Goal: Find specific page/section: Find specific page/section

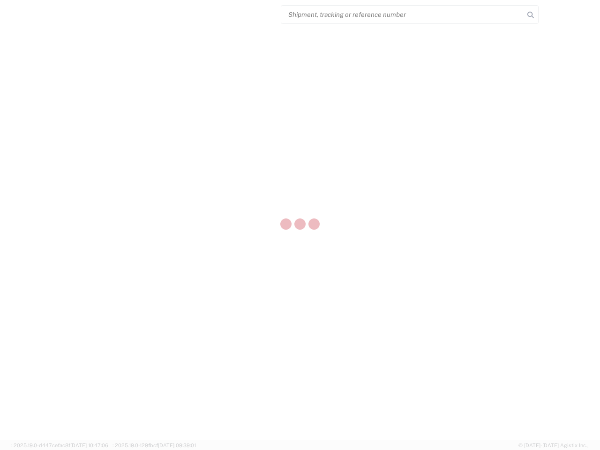
select select "US"
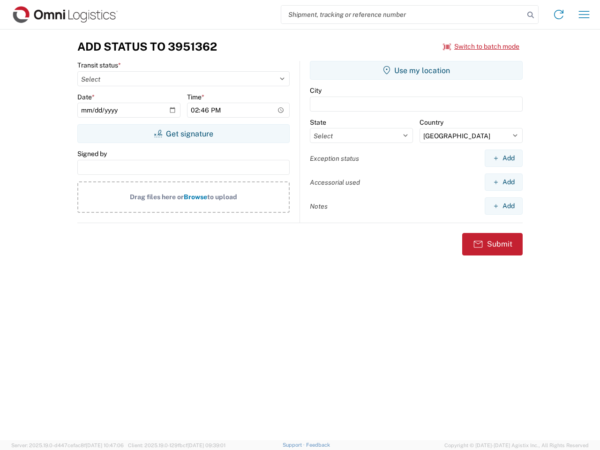
click at [403, 15] on input "search" at bounding box center [402, 15] width 243 height 18
click at [531, 15] on icon at bounding box center [530, 14] width 13 height 13
click at [559, 15] on icon at bounding box center [559, 14] width 15 height 15
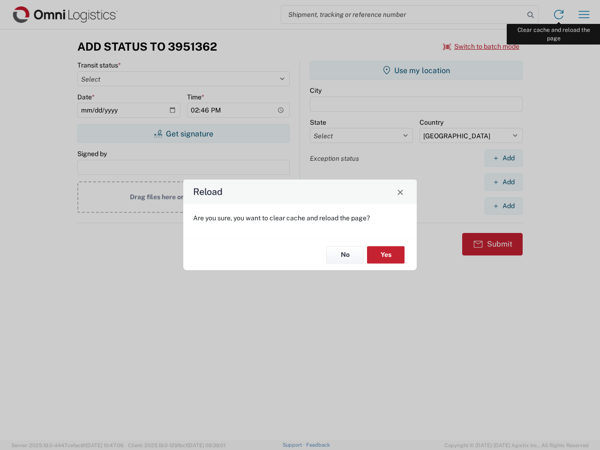
click at [584, 15] on div "Reload Are you sure, you want to clear cache and reload the page? No Yes" at bounding box center [300, 225] width 600 height 450
click at [482, 46] on div "Reload Are you sure, you want to clear cache and reload the page? No Yes" at bounding box center [300, 225] width 600 height 450
click at [183, 134] on div "Reload Are you sure, you want to clear cache and reload the page? No Yes" at bounding box center [300, 225] width 600 height 450
click at [416, 70] on div "Reload Are you sure, you want to clear cache and reload the page? No Yes" at bounding box center [300, 225] width 600 height 450
click at [504, 158] on div "Reload Are you sure, you want to clear cache and reload the page? No Yes" at bounding box center [300, 225] width 600 height 450
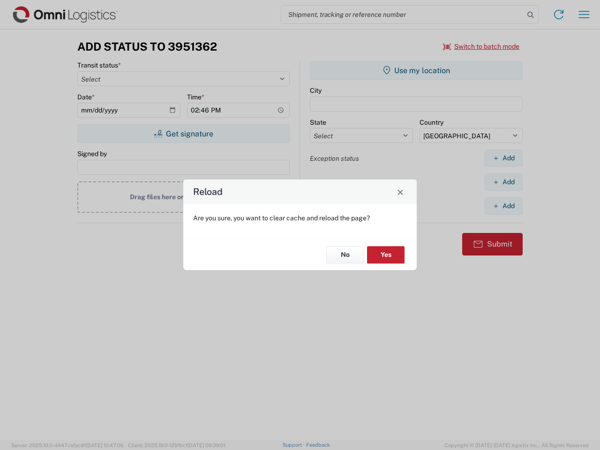
click at [504, 182] on div "Reload Are you sure, you want to clear cache and reload the page? No Yes" at bounding box center [300, 225] width 600 height 450
click at [504, 206] on div "Reload Are you sure, you want to clear cache and reload the page? No Yes" at bounding box center [300, 225] width 600 height 450
